Goal: Task Accomplishment & Management: Manage account settings

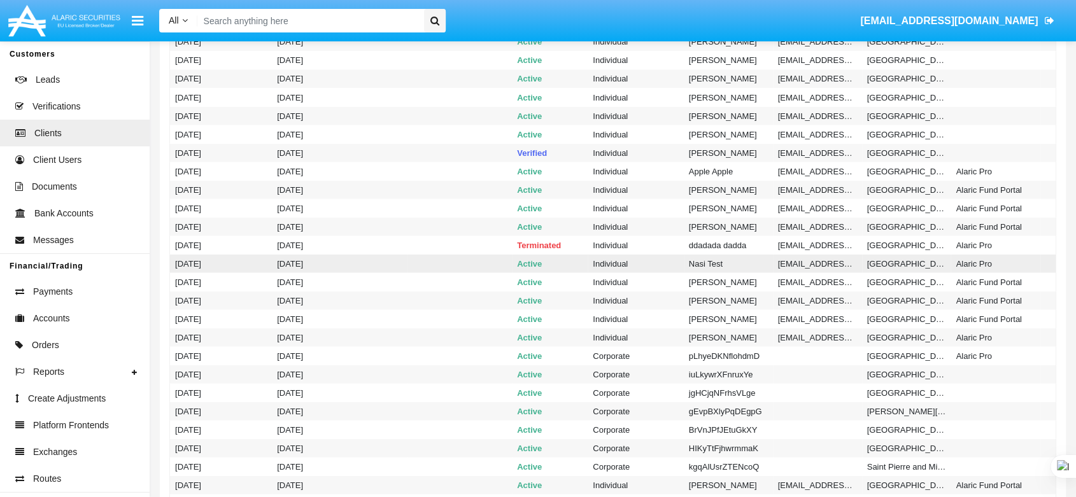
scroll to position [2405, 0]
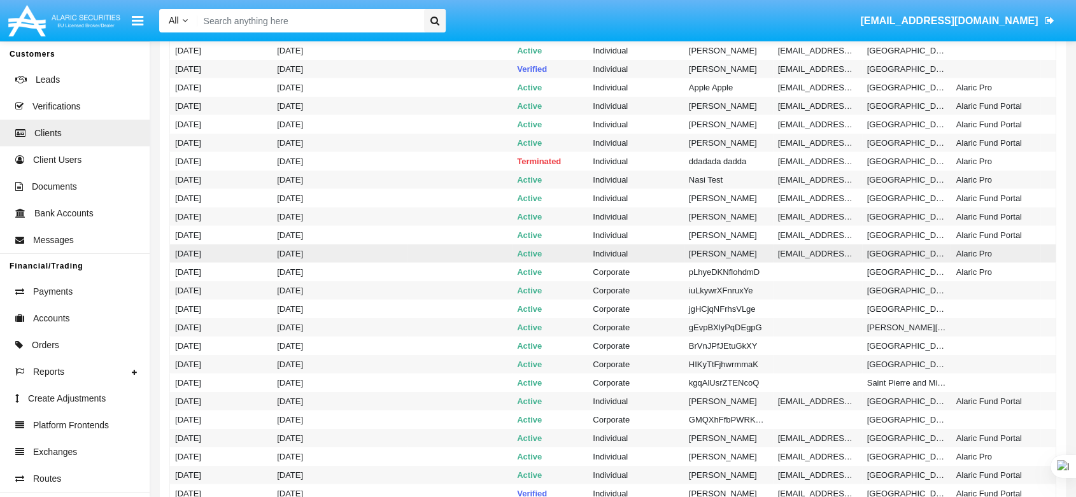
click at [583, 253] on td "Active" at bounding box center [550, 253] width 76 height 18
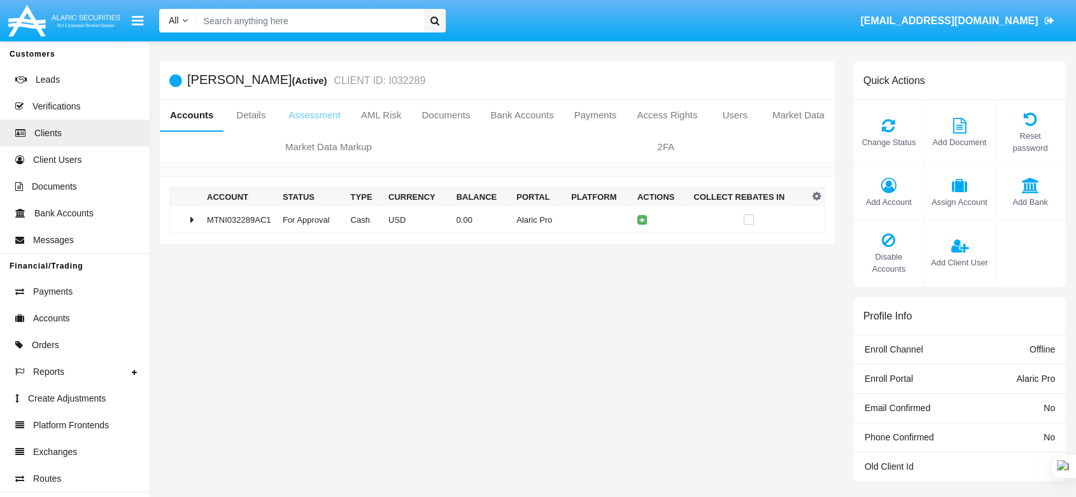
click at [334, 118] on link "Assessment" at bounding box center [314, 115] width 73 height 31
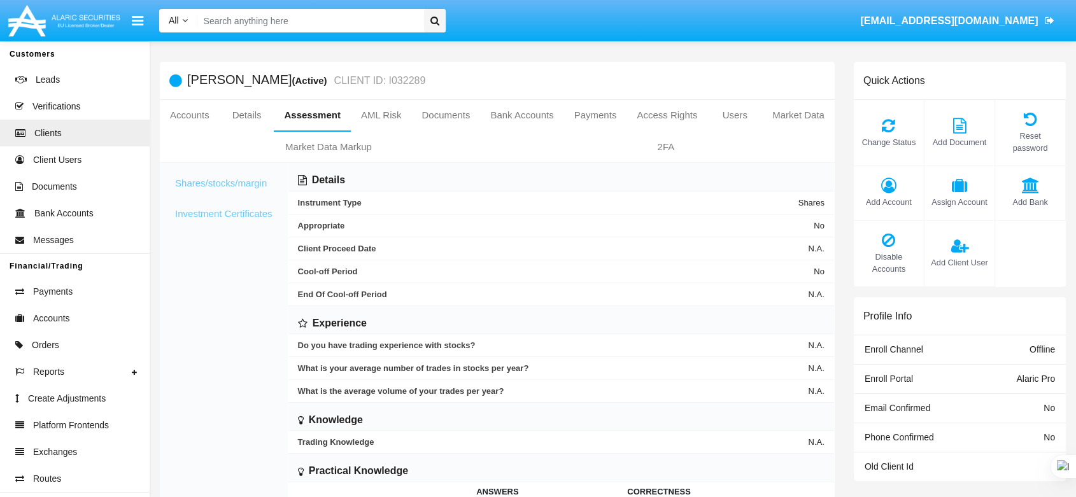
click at [251, 215] on link "Investment Certificates" at bounding box center [224, 214] width 118 height 31
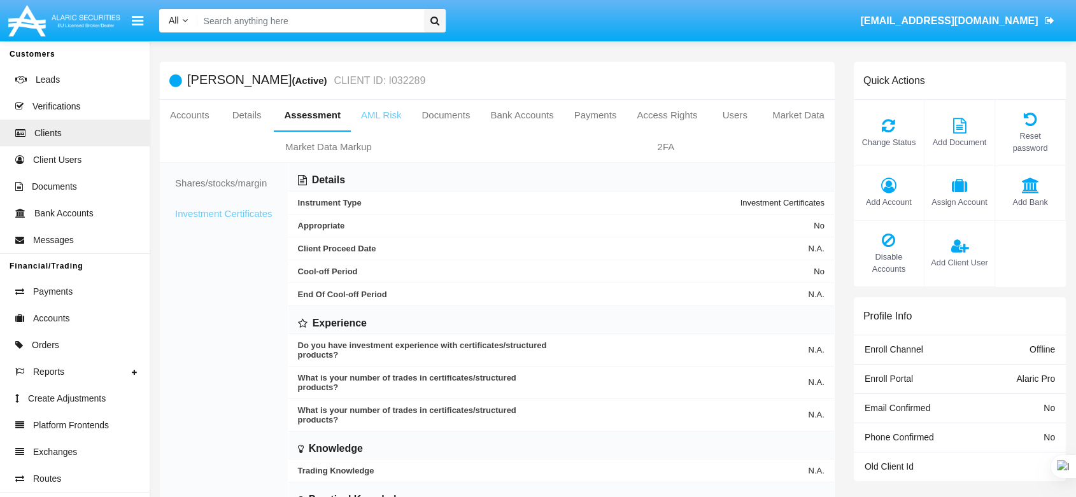
click at [395, 108] on link "AML Risk" at bounding box center [381, 115] width 61 height 31
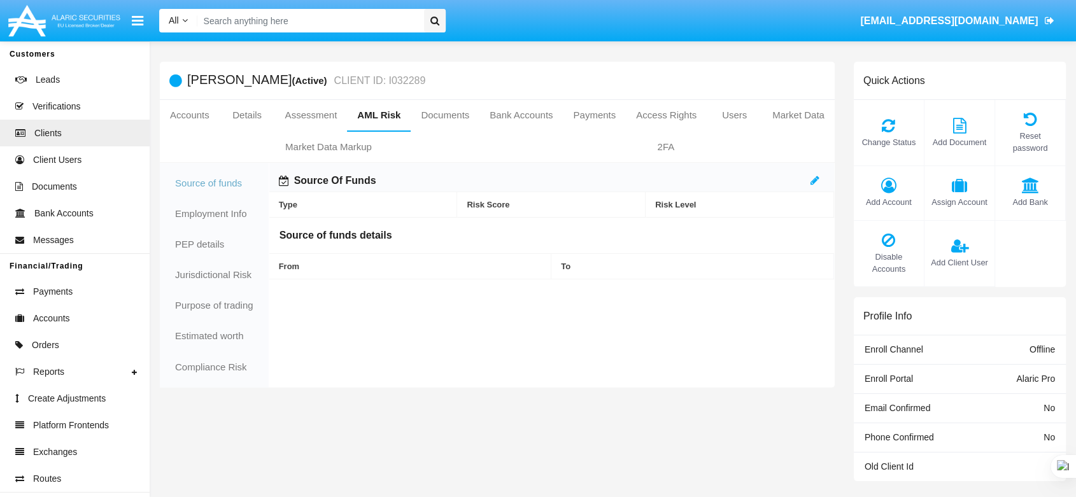
click at [203, 180] on link "Source of funds" at bounding box center [214, 183] width 99 height 31
click at [210, 203] on link "Employment Info" at bounding box center [214, 214] width 99 height 31
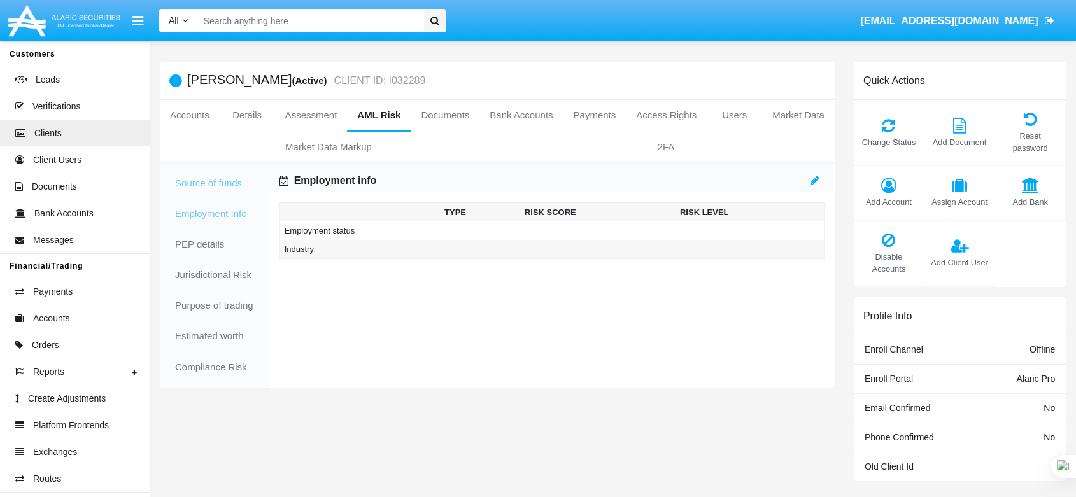
click at [210, 177] on link "Source of funds" at bounding box center [214, 183] width 99 height 31
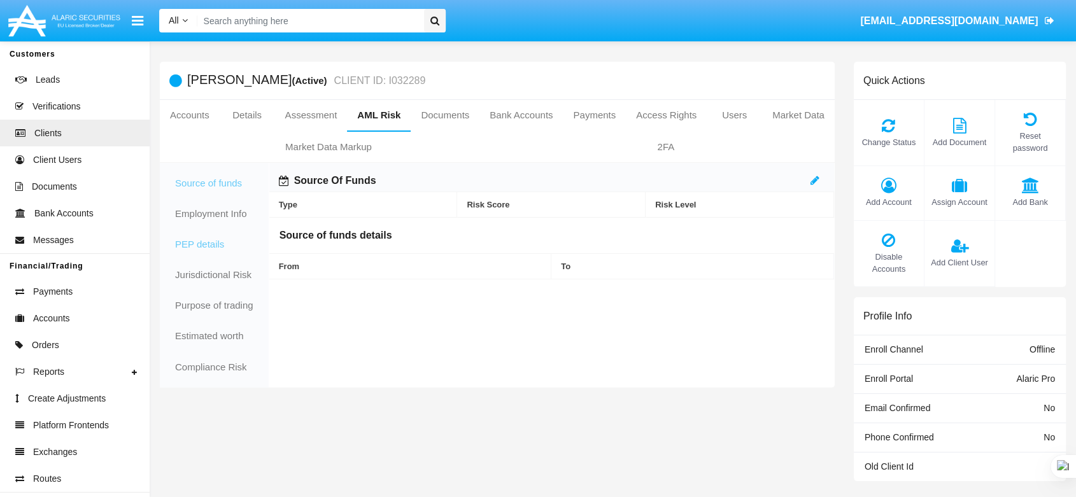
click at [203, 252] on link "PEP details" at bounding box center [214, 244] width 99 height 31
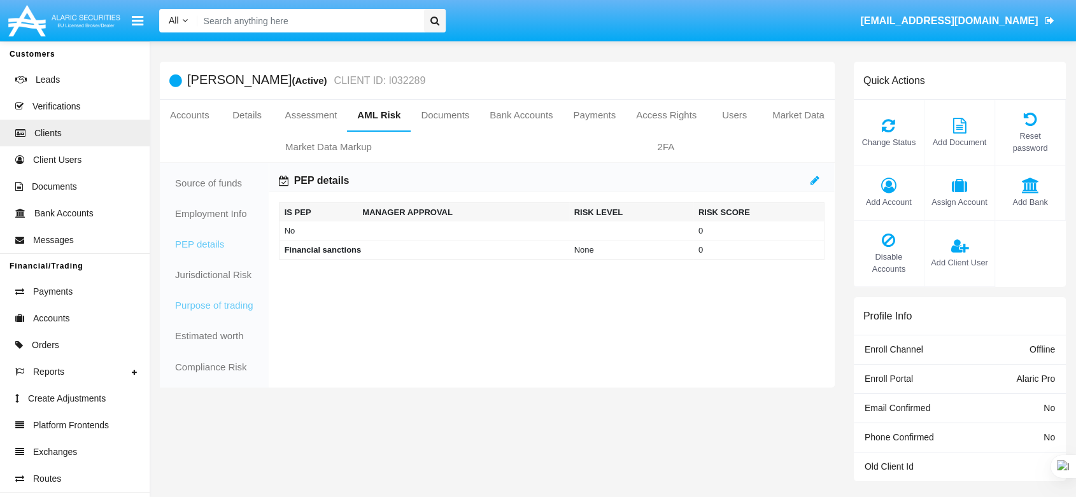
click at [208, 294] on link "Purpose of trading" at bounding box center [214, 306] width 99 height 31
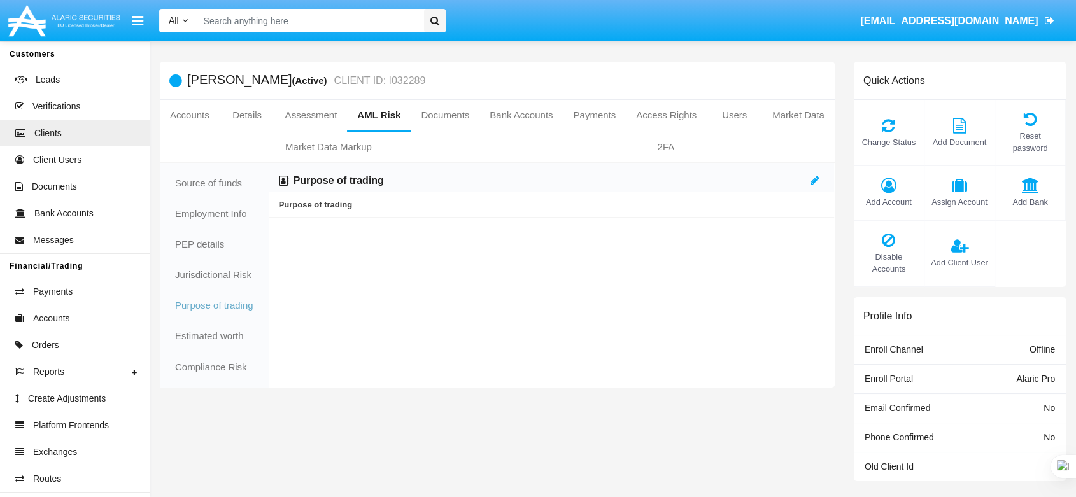
click at [209, 316] on link "Purpose of trading" at bounding box center [214, 306] width 99 height 31
click at [211, 360] on link "Compliance Risk" at bounding box center [214, 367] width 99 height 31
click at [192, 185] on link "Source of funds" at bounding box center [214, 183] width 99 height 31
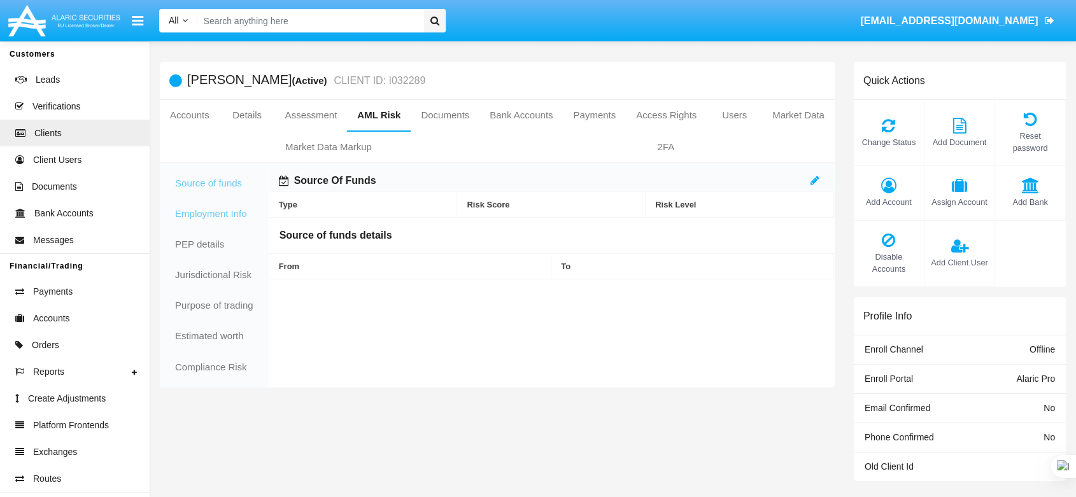
click at [194, 215] on link "Employment Info" at bounding box center [214, 214] width 99 height 31
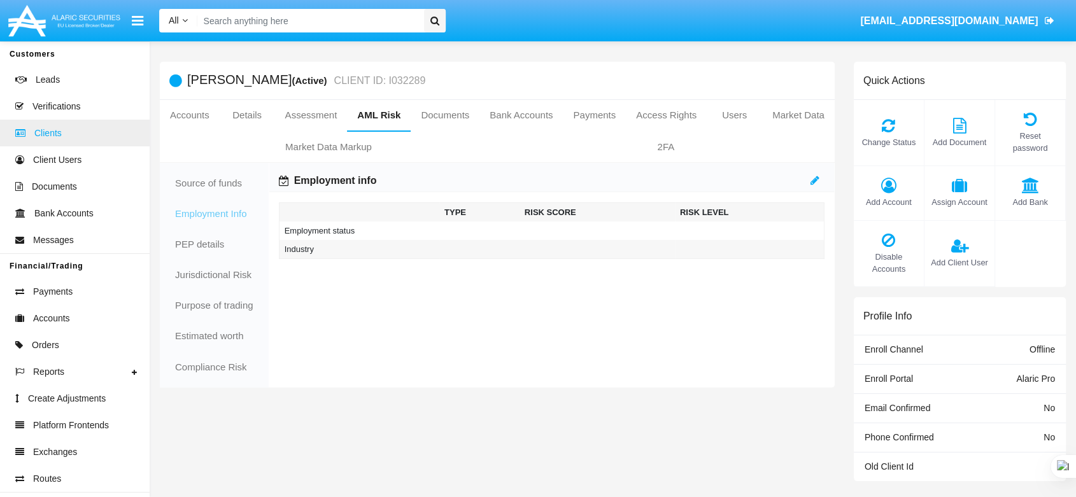
click at [46, 136] on span "Clients" at bounding box center [47, 133] width 27 height 13
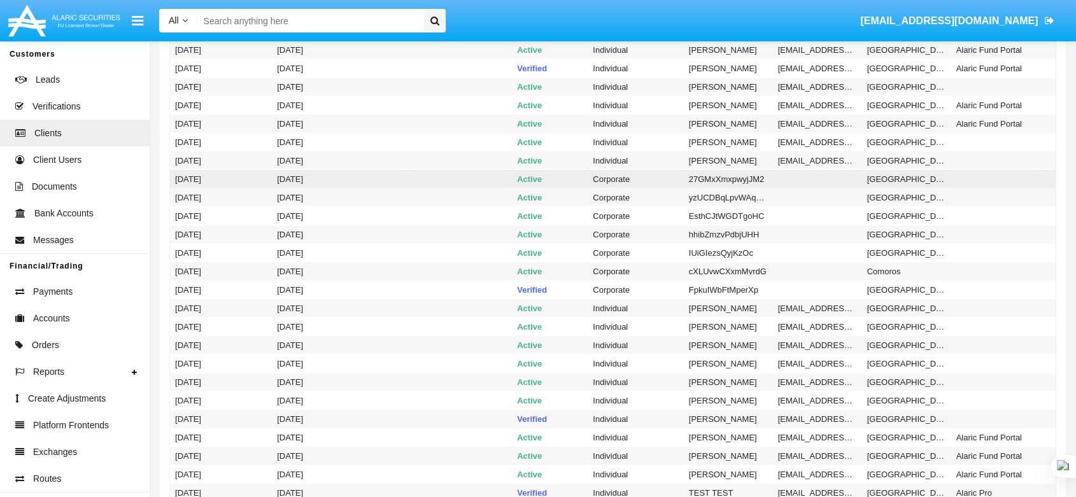
scroll to position [3042, 0]
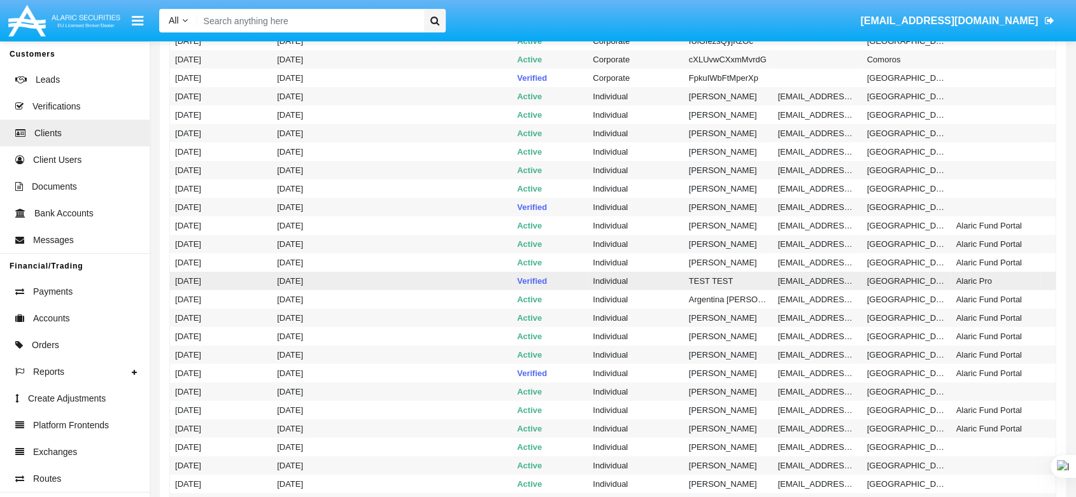
click at [727, 279] on td "TEST TEST" at bounding box center [728, 281] width 89 height 18
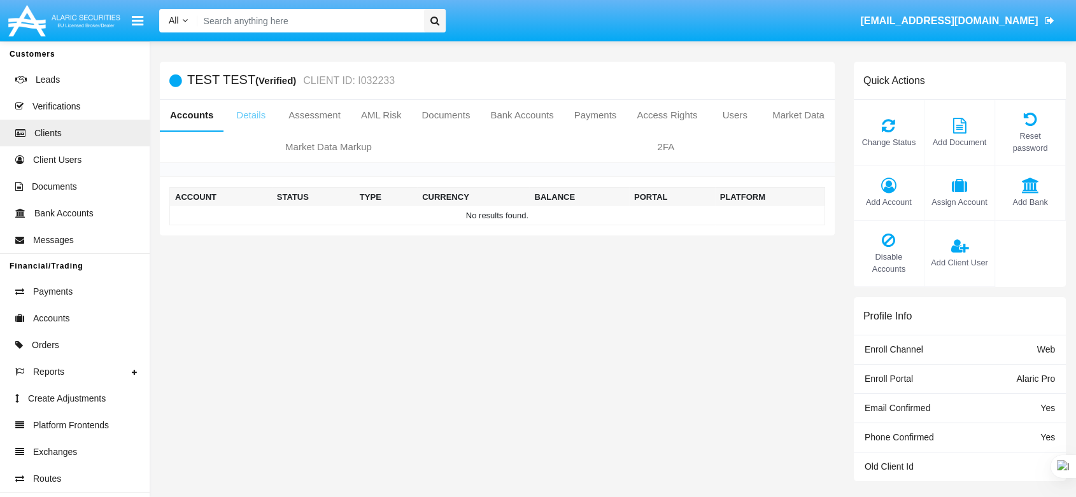
click at [248, 111] on link "Details" at bounding box center [251, 115] width 55 height 31
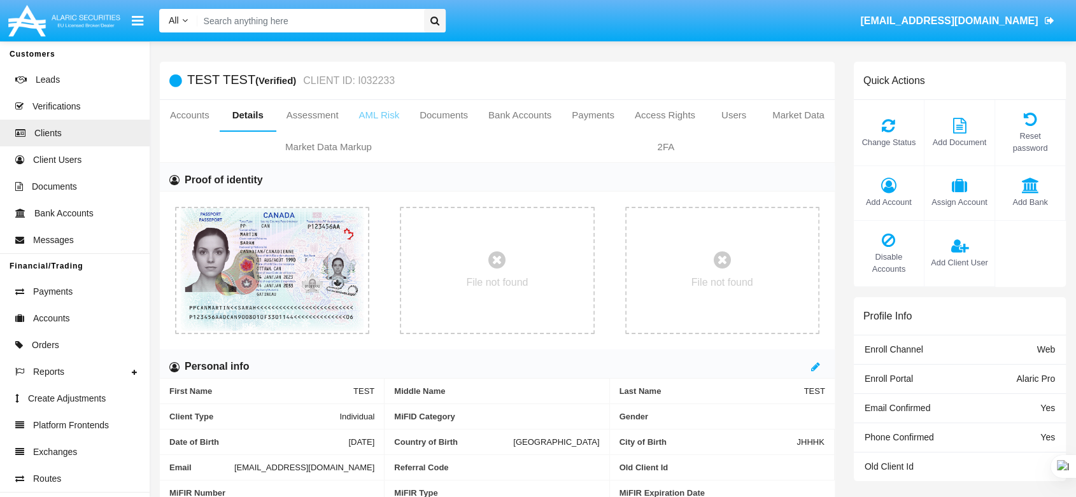
click at [370, 116] on link "AML Risk" at bounding box center [378, 115] width 61 height 31
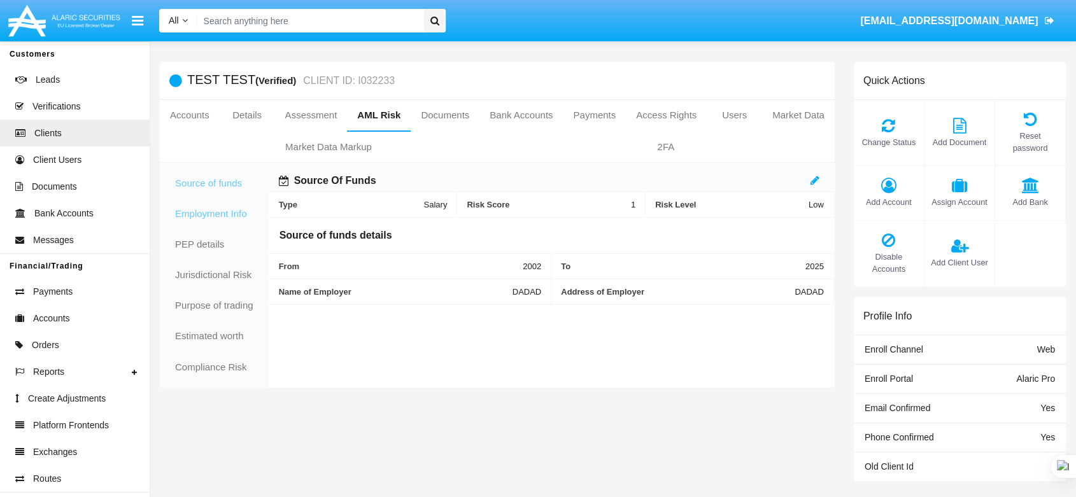
click at [202, 208] on link "Employment Info" at bounding box center [214, 214] width 99 height 31
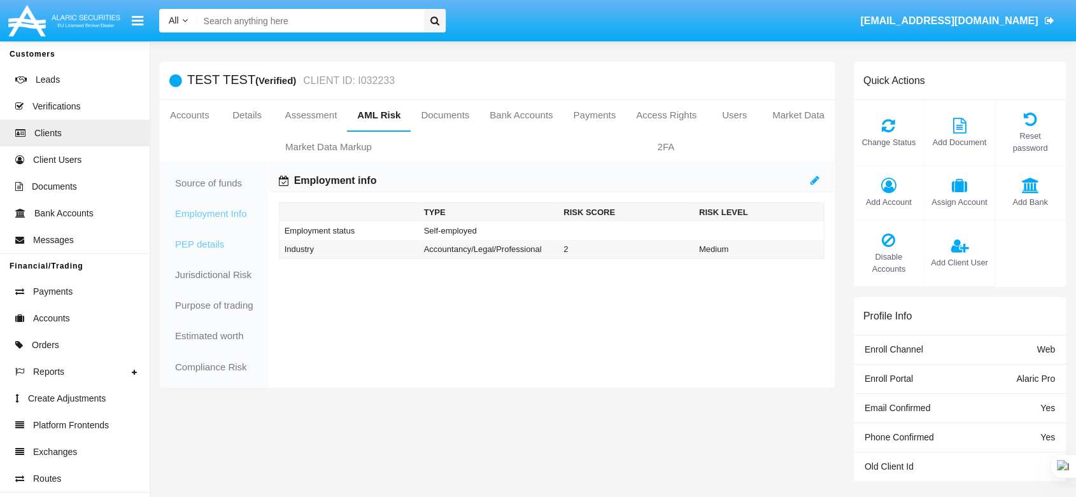
click at [202, 241] on link "PEP details" at bounding box center [214, 244] width 99 height 31
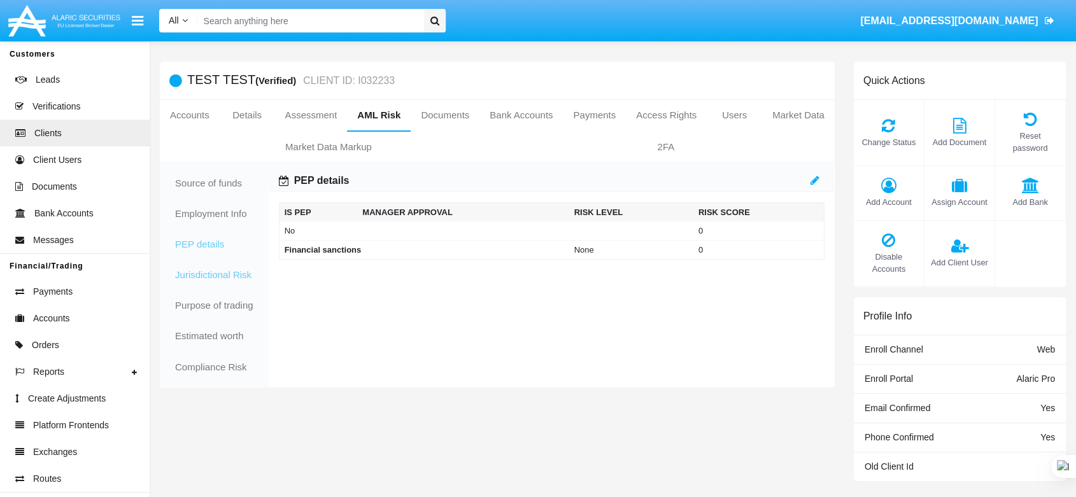
click at [193, 274] on link "Jurisdictional Risk" at bounding box center [214, 275] width 99 height 31
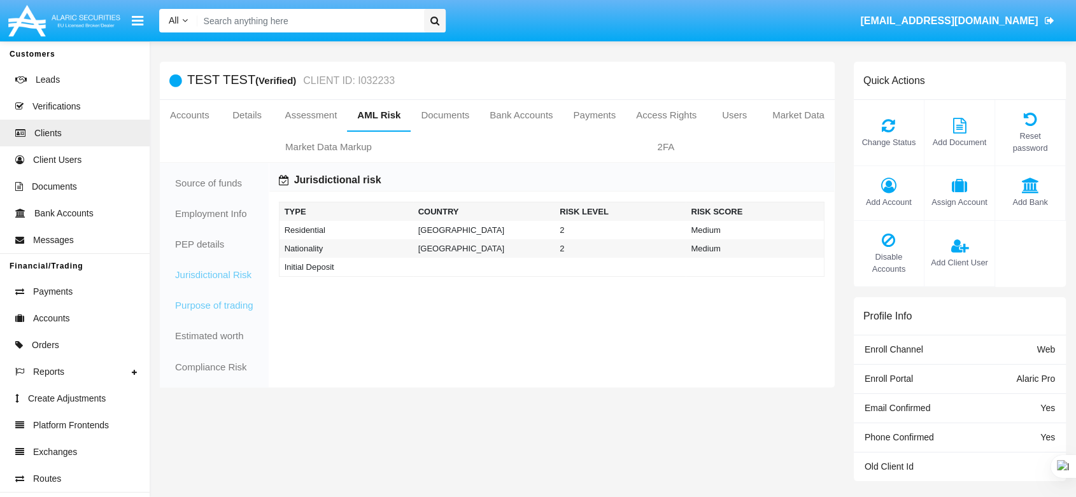
click at [185, 304] on link "Purpose of trading" at bounding box center [214, 306] width 99 height 31
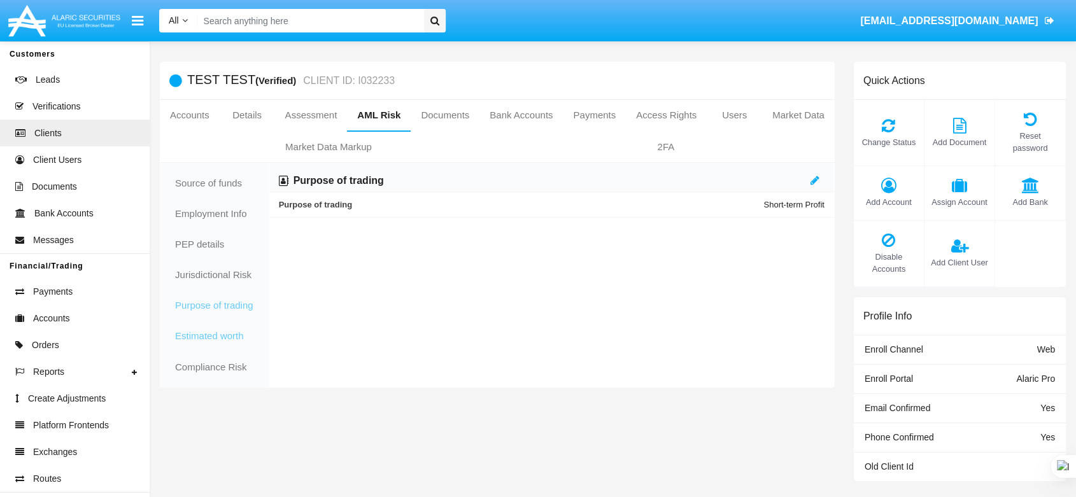
click at [195, 337] on link "Estimated worth" at bounding box center [214, 337] width 99 height 31
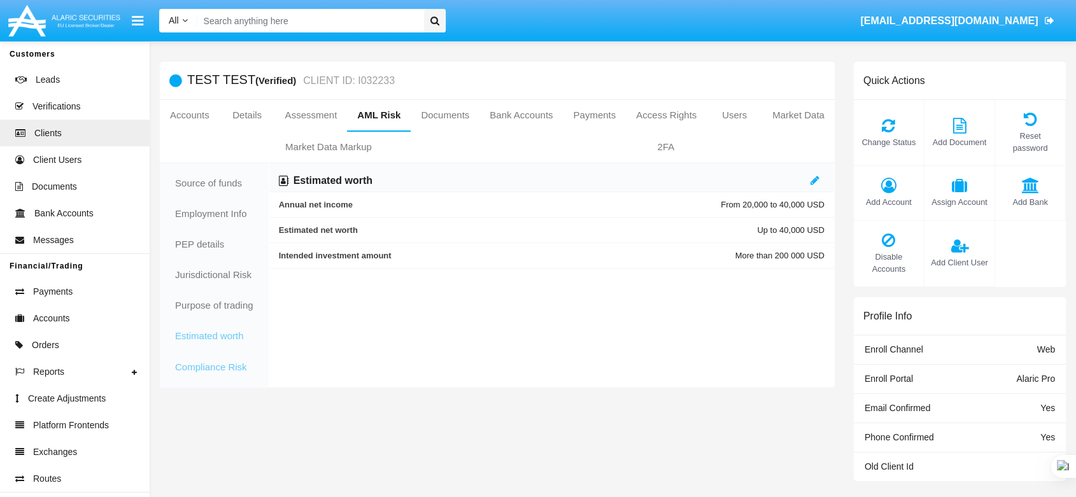
click at [197, 366] on link "Compliance Risk" at bounding box center [214, 367] width 99 height 31
